Goal: Information Seeking & Learning: Learn about a topic

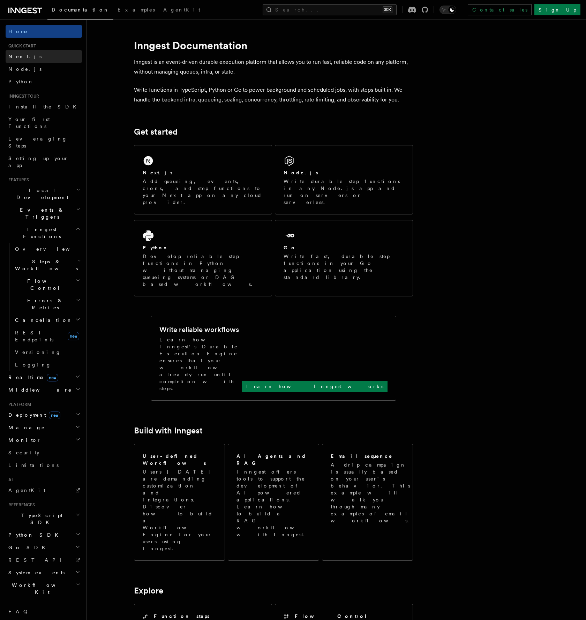
click at [32, 60] on link "Next.js" at bounding box center [44, 56] width 76 height 13
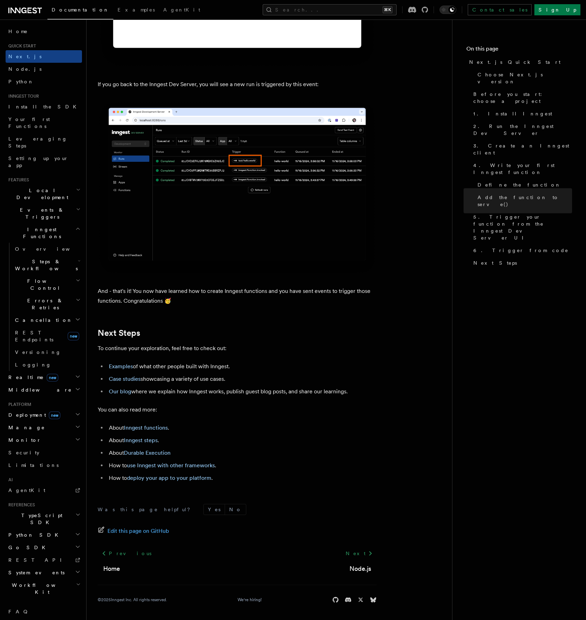
scroll to position [4084, 0]
click at [14, 79] on span "Python" at bounding box center [20, 82] width 25 height 6
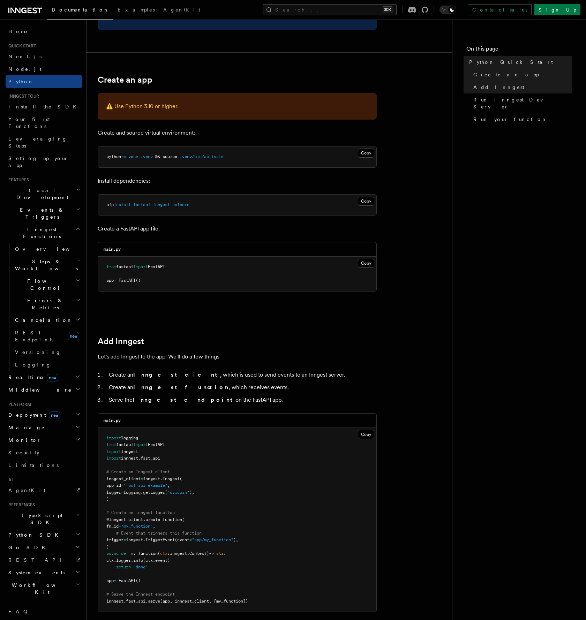
scroll to position [103, 0]
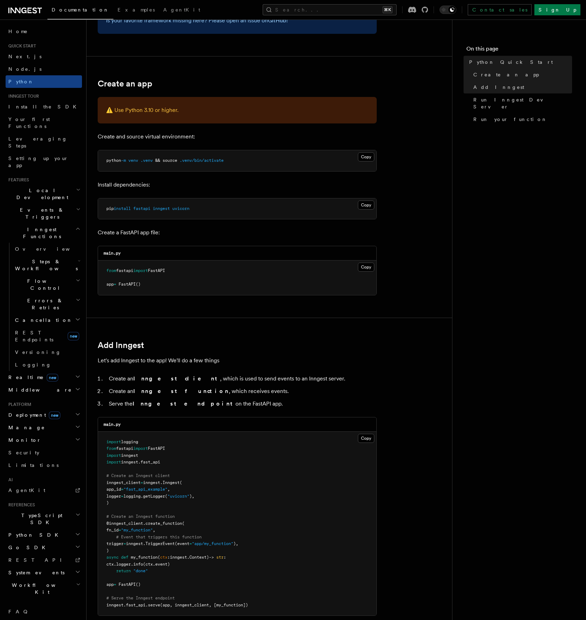
click at [307, 365] on p "Let's add Inngest to the app! We'll do a few things" at bounding box center [237, 361] width 279 height 10
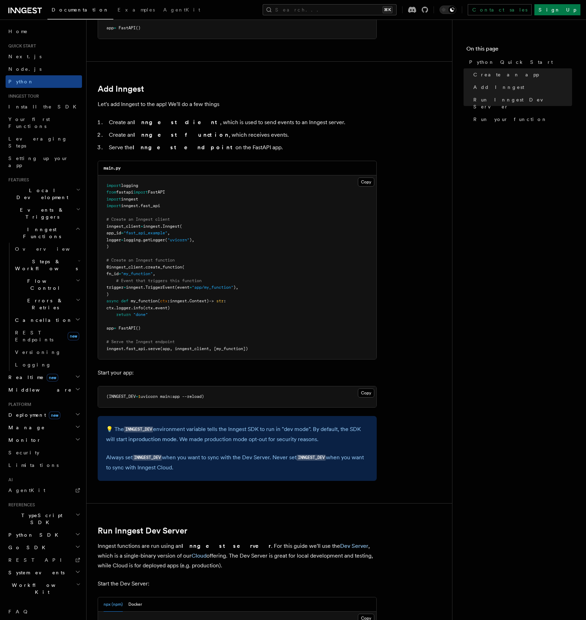
scroll to position [361, 0]
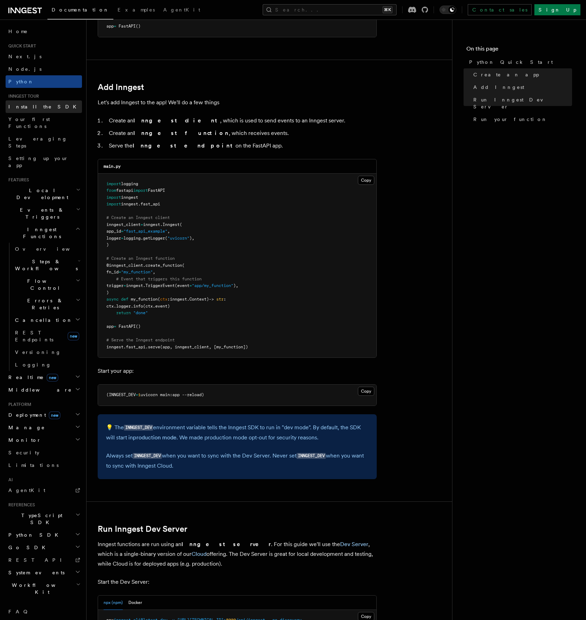
click at [22, 108] on span "Install the SDK" at bounding box center [44, 107] width 72 height 6
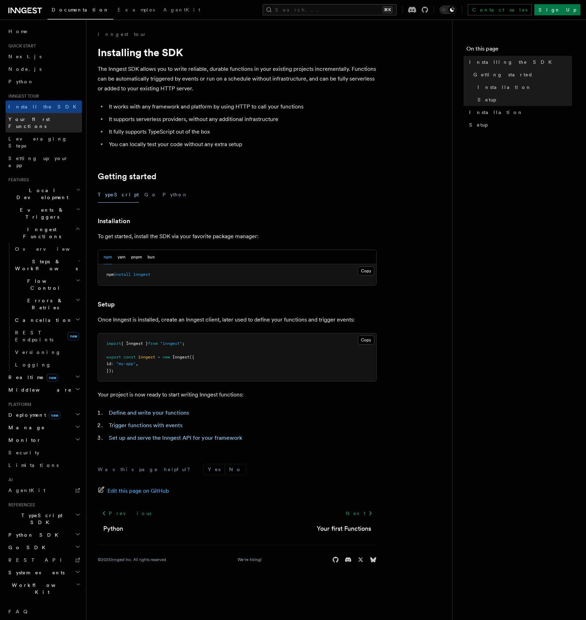
click at [31, 124] on link "Your first Functions" at bounding box center [44, 123] width 76 height 20
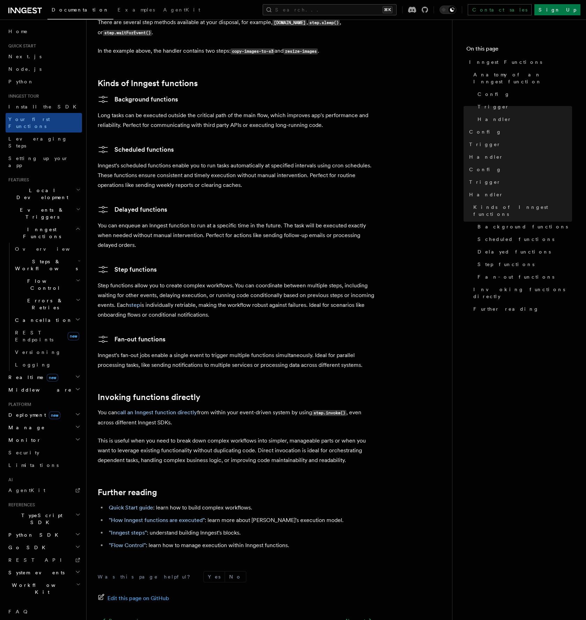
scroll to position [1092, 0]
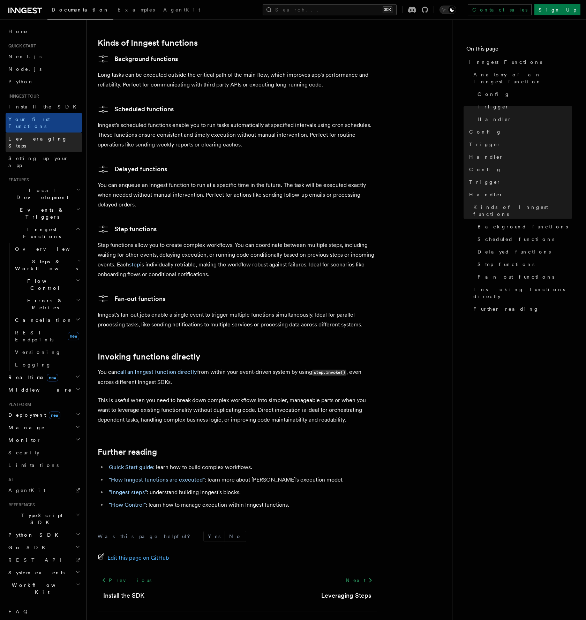
click at [38, 136] on span "Leveraging Steps" at bounding box center [37, 142] width 59 height 13
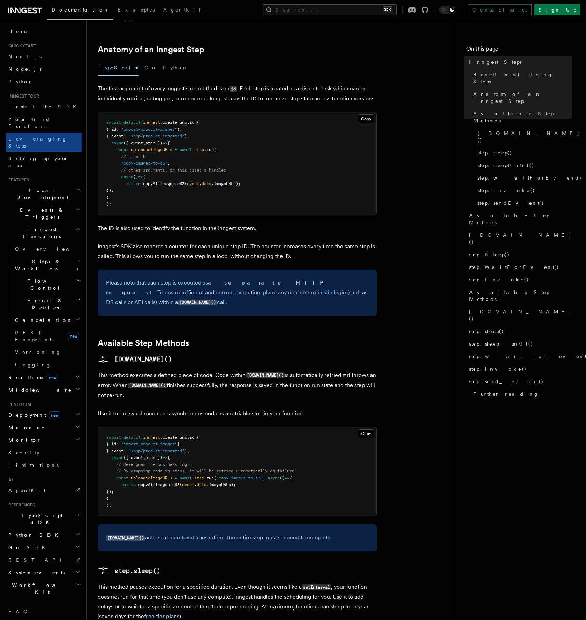
scroll to position [308, 0]
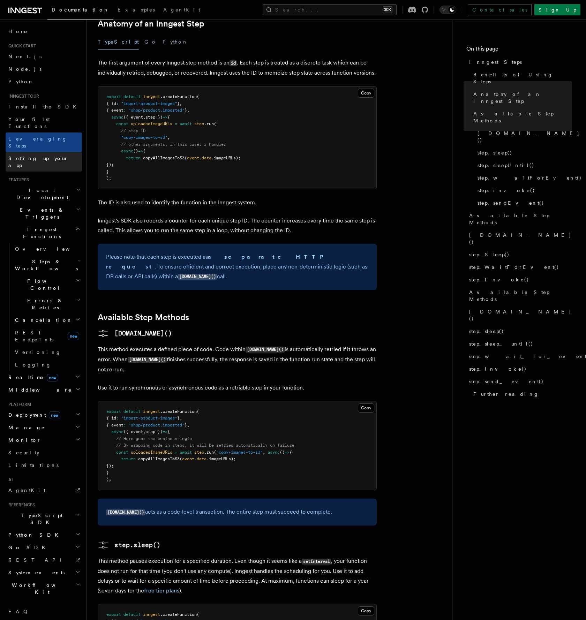
click at [20, 156] on span "Setting up your app" at bounding box center [38, 162] width 60 height 13
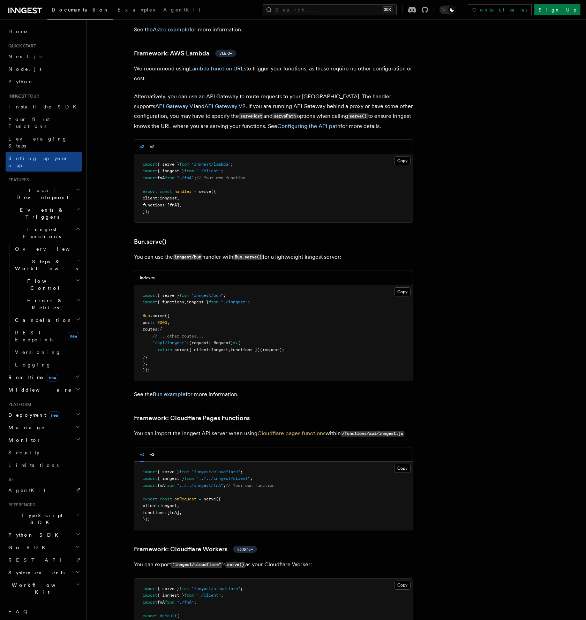
scroll to position [874, 0]
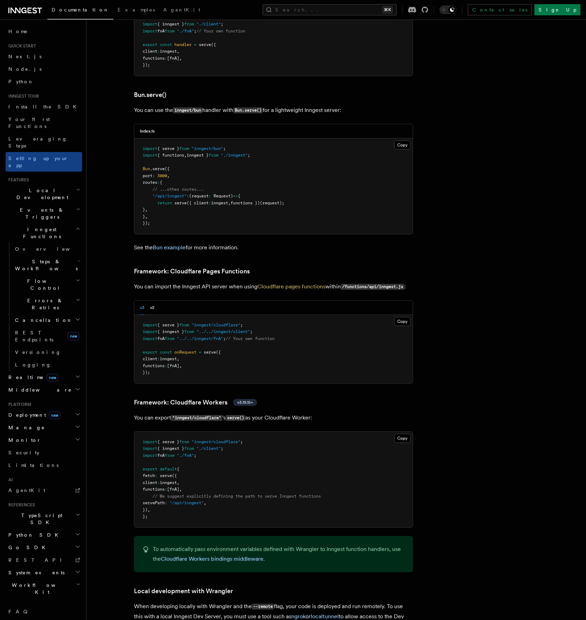
click at [32, 207] on span "Events & Triggers" at bounding box center [41, 214] width 70 height 14
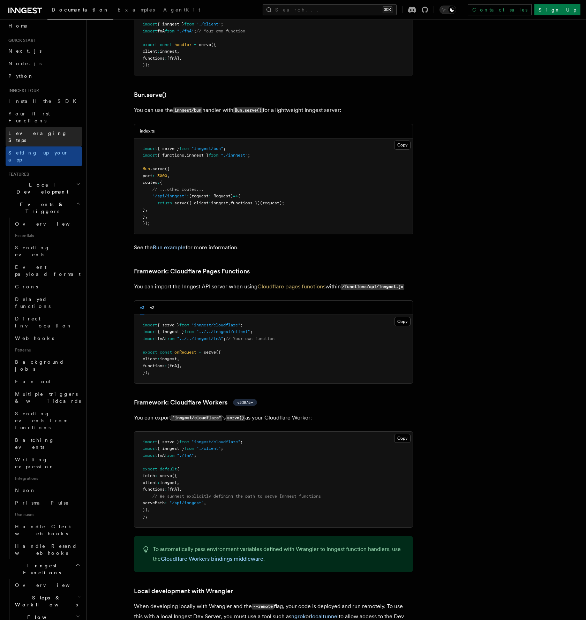
scroll to position [0, 0]
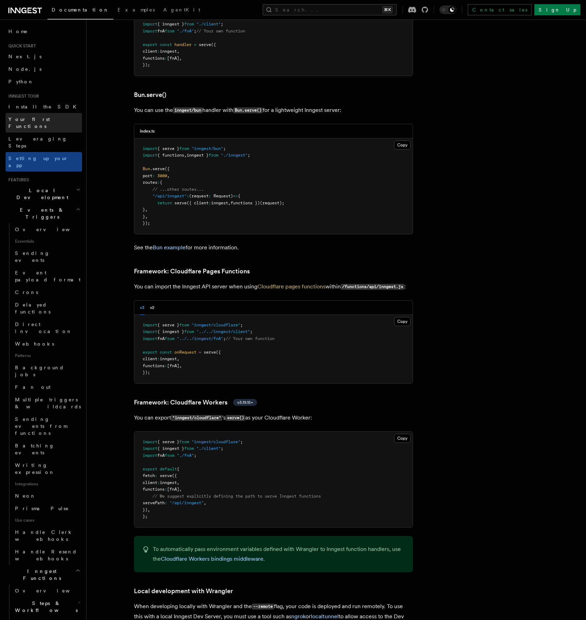
click at [32, 113] on link "Your first Functions" at bounding box center [44, 123] width 76 height 20
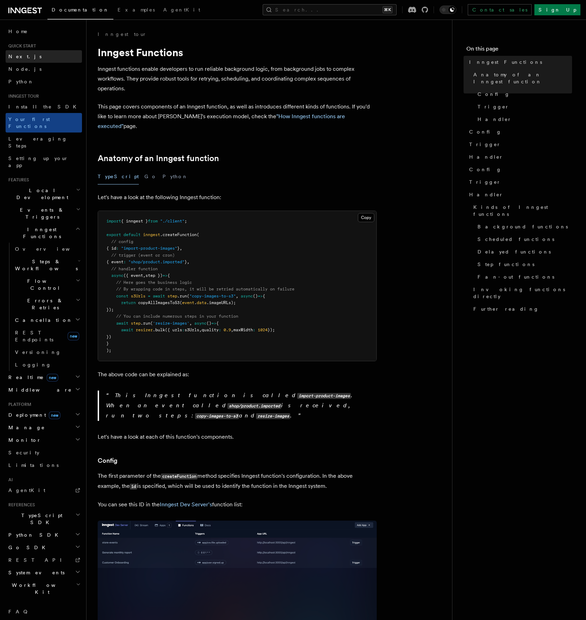
click at [25, 55] on link "Next.js" at bounding box center [44, 56] width 76 height 13
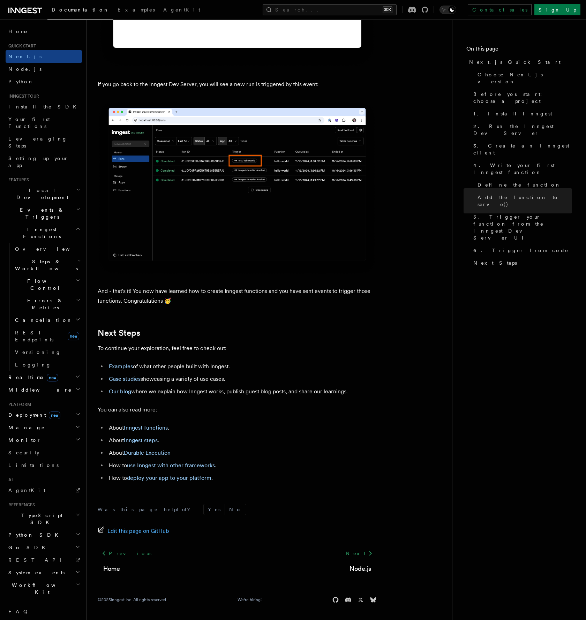
scroll to position [4084, 0]
click at [40, 187] on span "Local Development" at bounding box center [41, 194] width 70 height 14
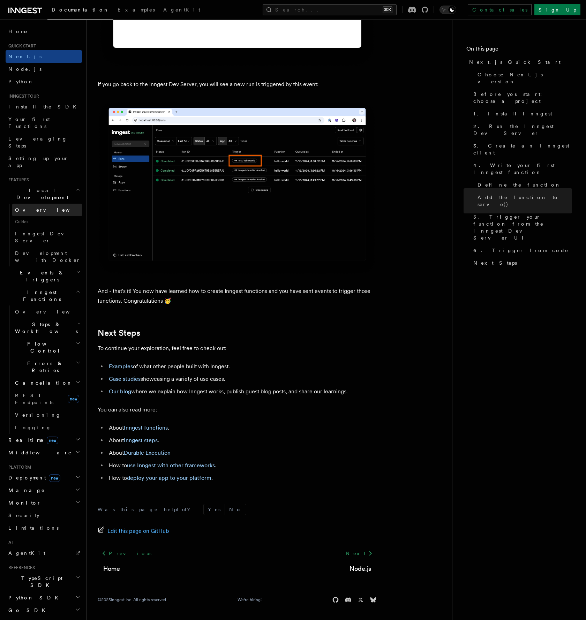
click at [42, 204] on link "Overview" at bounding box center [47, 210] width 70 height 13
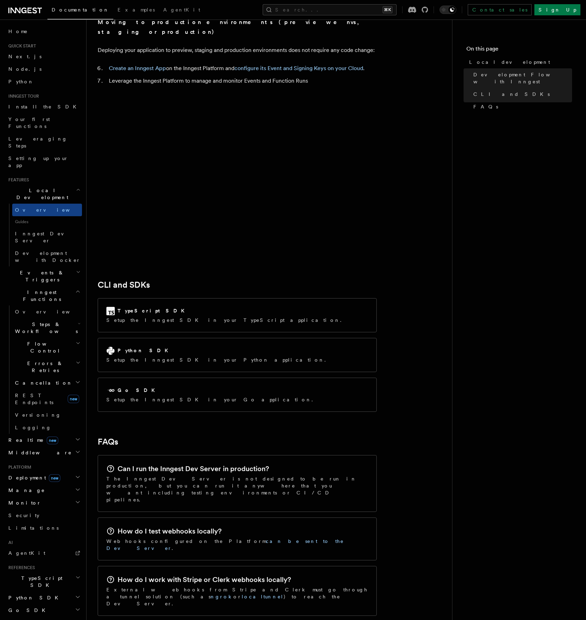
scroll to position [811, 0]
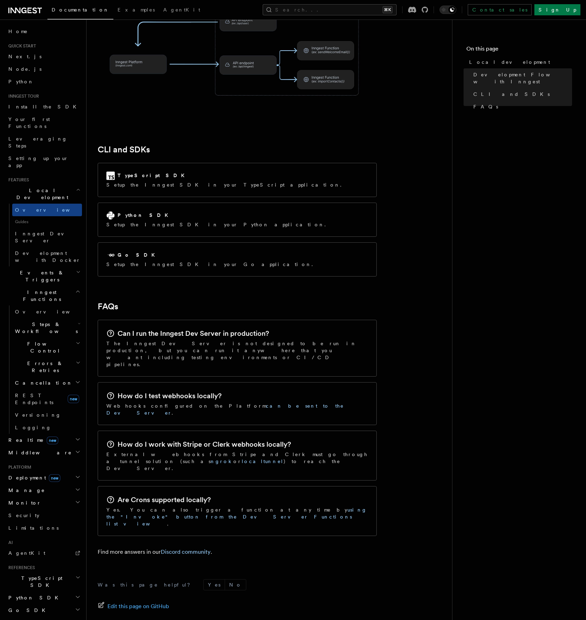
click at [361, 620] on link "Next" at bounding box center [359, 629] width 35 height 13
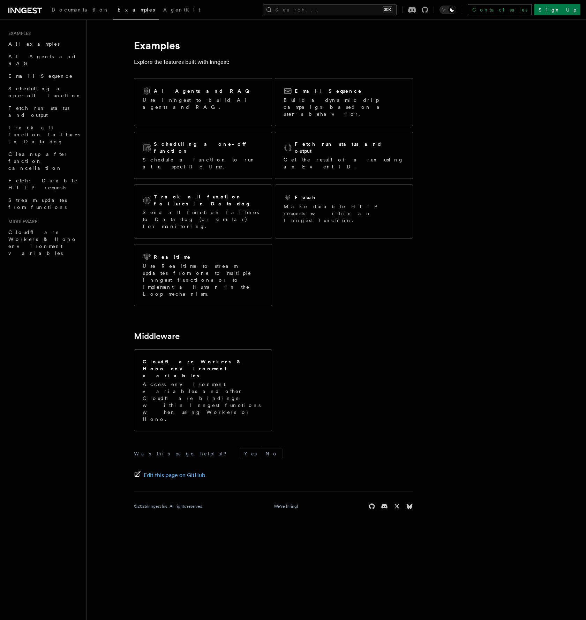
click at [453, 266] on article "Examples Explore the features built with Inngest: AI Agents and RAG Use Inngest…" at bounding box center [318, 277] width 441 height 493
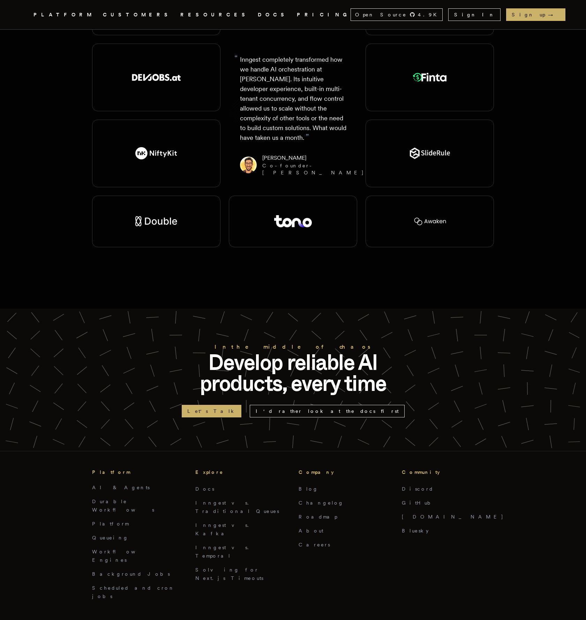
scroll to position [1441, 0]
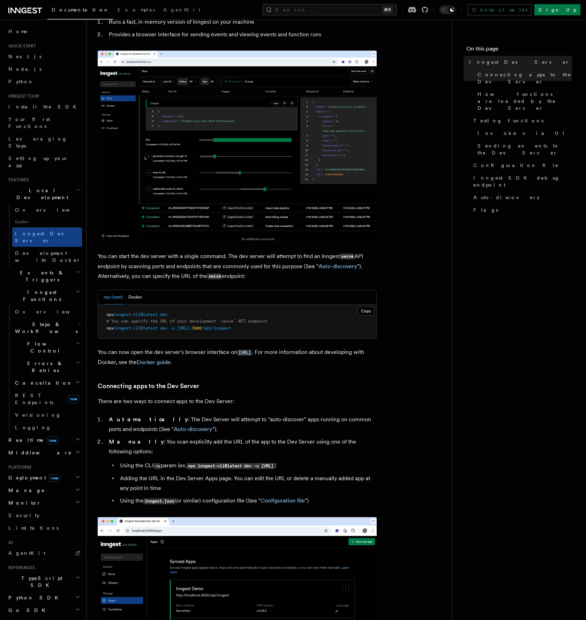
scroll to position [83, 0]
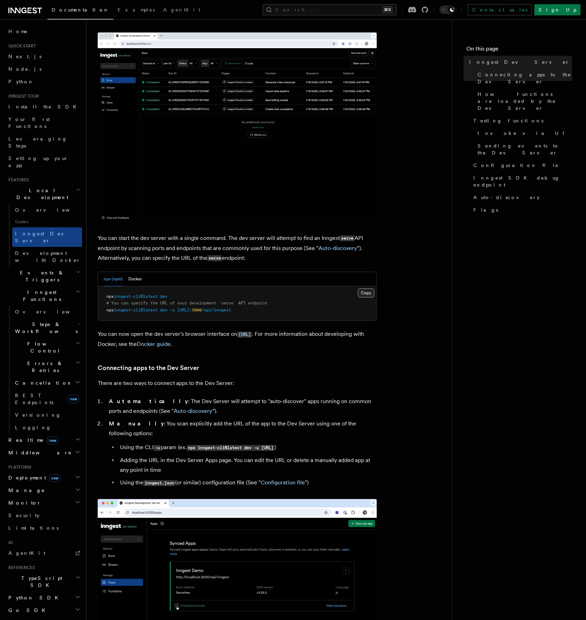
click at [367, 292] on button "Copy Copied" at bounding box center [366, 293] width 16 height 9
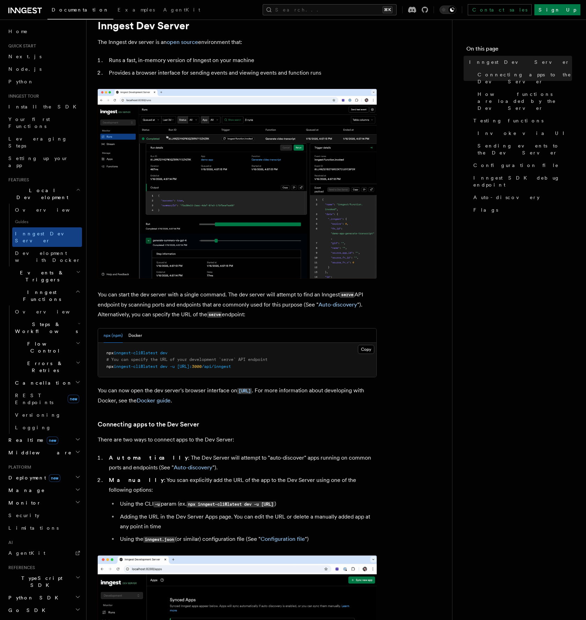
scroll to position [0, 0]
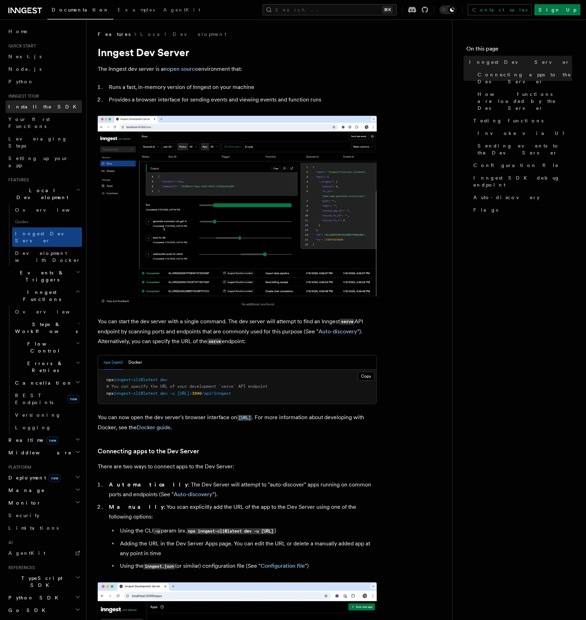
click at [18, 110] on span "Install the SDK" at bounding box center [44, 106] width 72 height 7
